Goal: Information Seeking & Learning: Check status

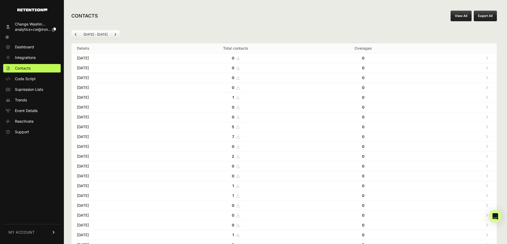
click at [460, 14] on link "View All" at bounding box center [460, 16] width 21 height 11
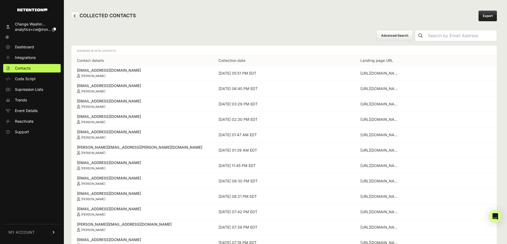
click at [401, 35] on button "Advanced Search" at bounding box center [394, 35] width 36 height 11
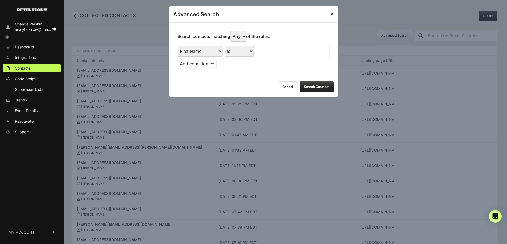
click at [191, 53] on select "First Name Last Name State City Email Email Domain Landing Domain Landing Page …" at bounding box center [199, 51] width 45 height 11
select select "file_date"
click at [177, 46] on select "First Name Last Name State City Email Email Domain Landing Domain Landing Page …" at bounding box center [199, 51] width 45 height 11
click at [234, 51] on select "Is on Is between" at bounding box center [239, 51] width 30 height 11
select select "is_between"
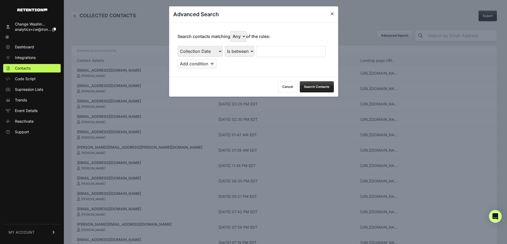
click at [225, 46] on select "Is on Is between" at bounding box center [239, 51] width 30 height 11
drag, startPoint x: 267, startPoint y: 53, endPoint x: 268, endPoint y: 57, distance: 4.8
click at [267, 53] on input "text" at bounding box center [270, 51] width 28 height 11
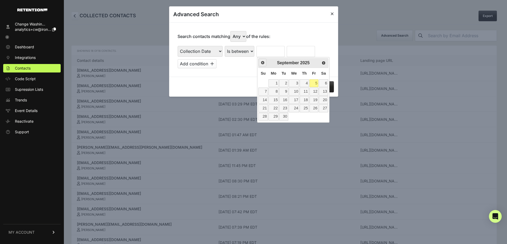
click at [263, 64] on span "Prev" at bounding box center [262, 63] width 4 height 4
click at [314, 83] on link "1" at bounding box center [313, 84] width 9 height 8
type input "[DATE]"
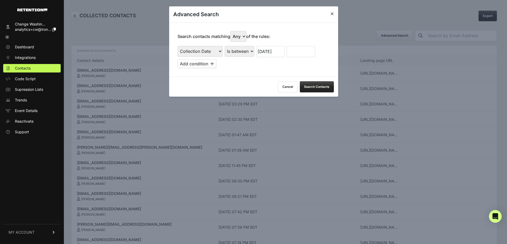
click at [295, 51] on input "text" at bounding box center [300, 51] width 28 height 11
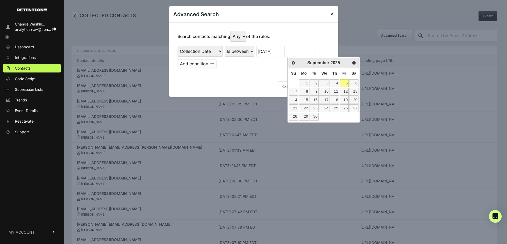
click at [292, 72] on span "Su" at bounding box center [293, 73] width 5 height 4
click at [293, 61] on span "Prev" at bounding box center [293, 63] width 4 height 4
click at [337, 99] on link "14" at bounding box center [334, 100] width 9 height 8
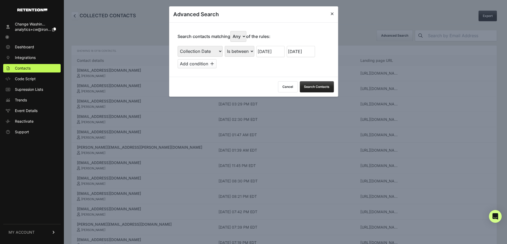
click at [324, 87] on button "Search Contacts" at bounding box center [316, 86] width 34 height 11
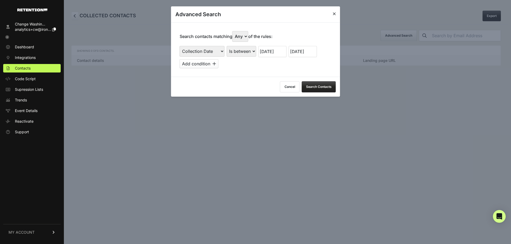
click at [301, 48] on input "[DATE]" at bounding box center [303, 51] width 28 height 11
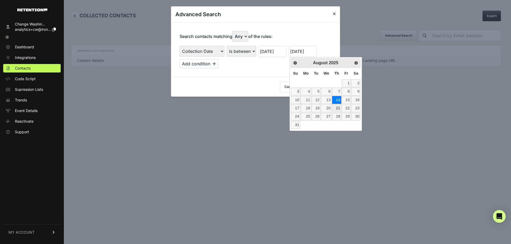
click at [335, 108] on link "21" at bounding box center [336, 109] width 9 height 8
type input "[DATE]"
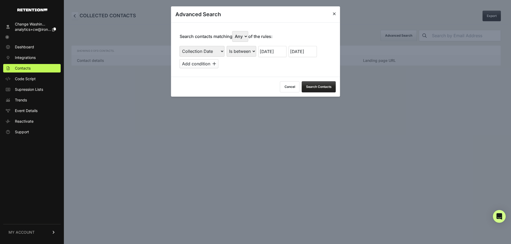
click at [277, 51] on input "[DATE]" at bounding box center [272, 51] width 28 height 11
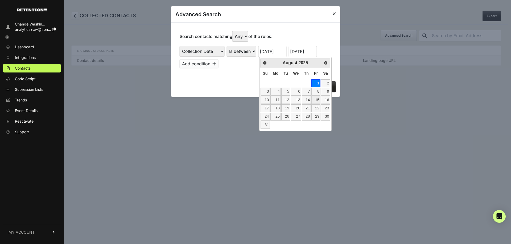
click at [313, 99] on link "15" at bounding box center [315, 100] width 9 height 8
type input "[DATE]"
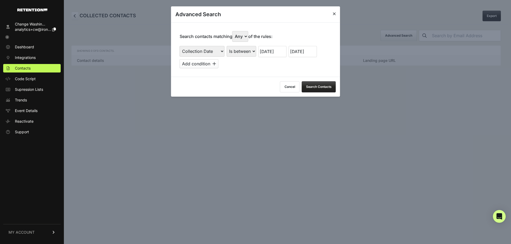
click at [319, 90] on button "Search Contacts" at bounding box center [319, 86] width 34 height 11
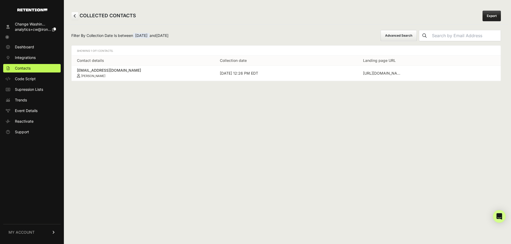
click at [414, 32] on button "Advanced Search" at bounding box center [398, 35] width 36 height 11
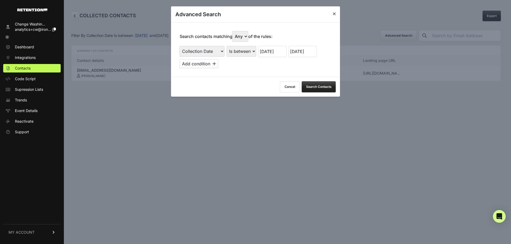
click at [303, 49] on input "[DATE]" at bounding box center [303, 51] width 28 height 11
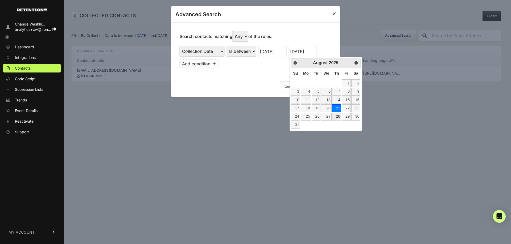
click at [335, 117] on link "28" at bounding box center [336, 117] width 9 height 8
type input "[DATE]"
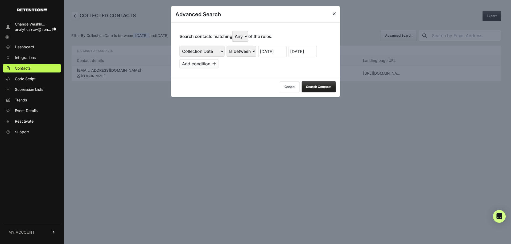
click at [277, 56] on input "[DATE]" at bounding box center [272, 51] width 28 height 11
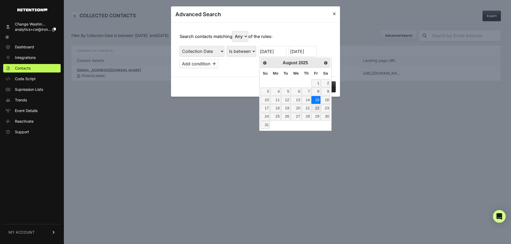
click at [315, 106] on link "22" at bounding box center [315, 109] width 9 height 8
type input "[DATE]"
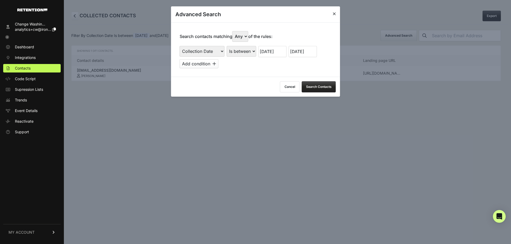
click at [312, 81] on div "Cancel Search Contacts" at bounding box center [255, 87] width 169 height 20
click at [315, 85] on button "Search Contacts" at bounding box center [319, 86] width 34 height 11
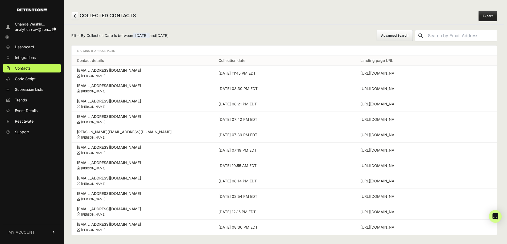
click at [413, 33] on button "Advanced Search" at bounding box center [394, 35] width 36 height 11
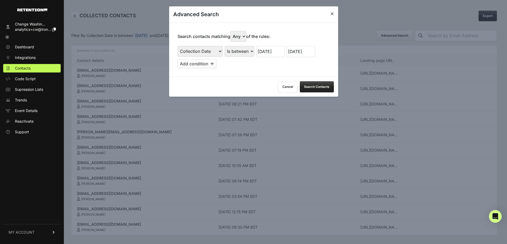
click at [306, 51] on input "[DATE]" at bounding box center [300, 51] width 28 height 11
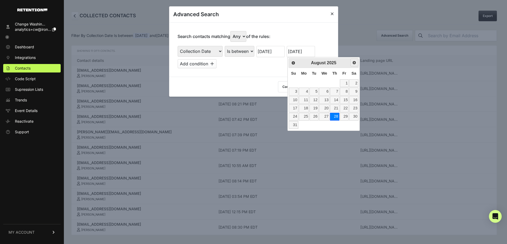
click at [354, 65] on link "Next" at bounding box center [354, 63] width 8 height 8
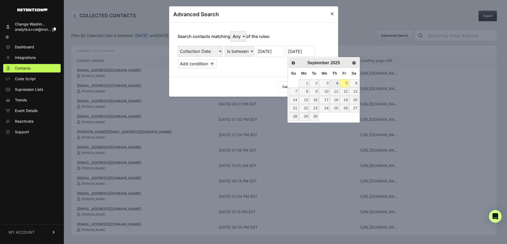
click at [338, 81] on link "4" at bounding box center [334, 84] width 9 height 8
type input "[DATE]"
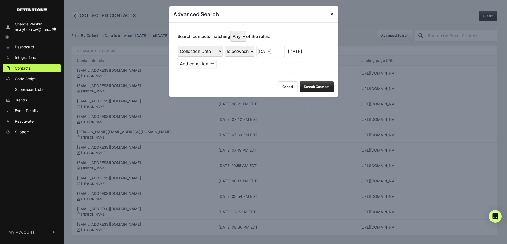
click at [274, 51] on input "[DATE]" at bounding box center [270, 51] width 28 height 11
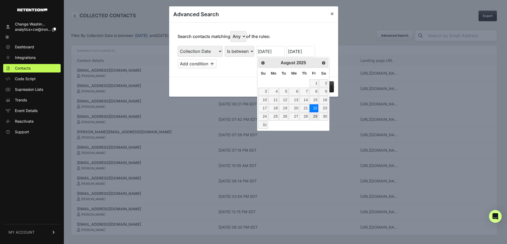
click at [312, 115] on link "29" at bounding box center [313, 117] width 9 height 8
type input "[DATE]"
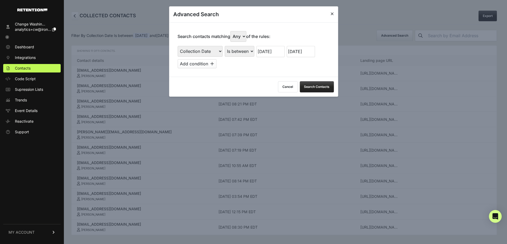
click at [313, 84] on button "Search Contacts" at bounding box center [316, 86] width 34 height 11
